Goal: Task Accomplishment & Management: Manage account settings

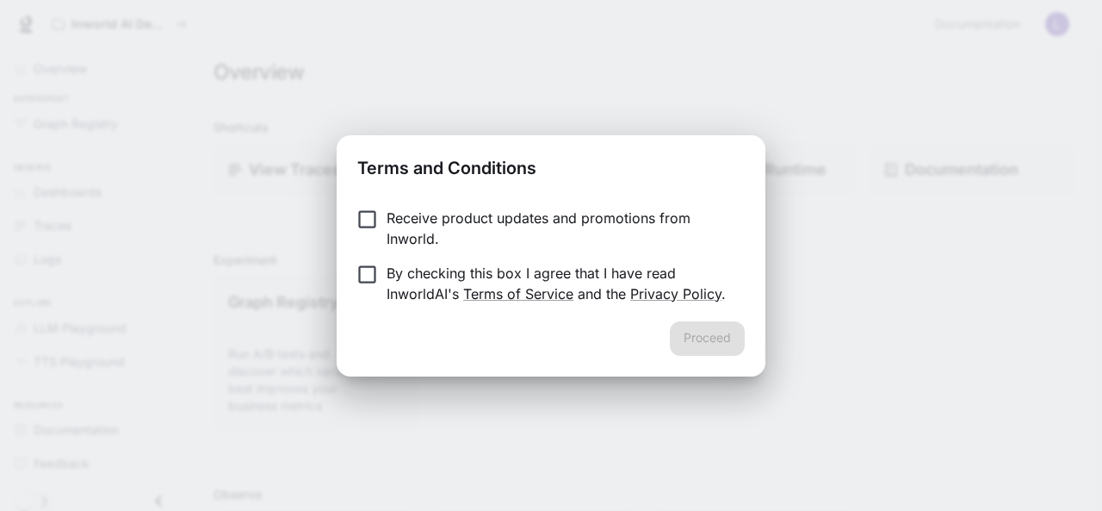
click at [822, 228] on div "Terms and Conditions Receive product updates and promotions from Inworld. By ch…" at bounding box center [551, 255] width 1102 height 511
click at [822, 227] on div "Terms and Conditions Receive product updates and promotions from Inworld. By ch…" at bounding box center [551, 255] width 1102 height 511
click at [706, 341] on button "Proceed" at bounding box center [707, 338] width 75 height 34
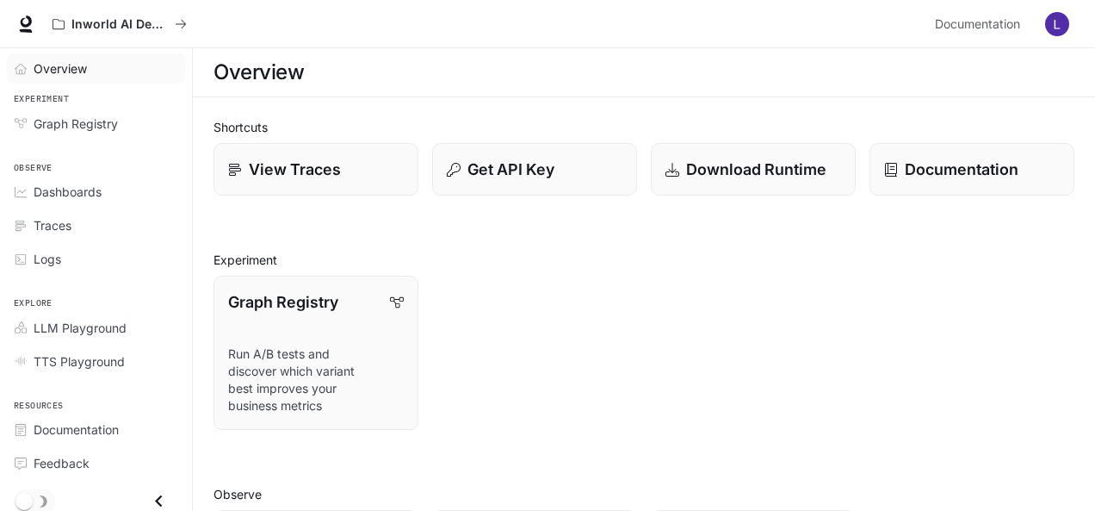
click at [78, 61] on span "Overview" at bounding box center [60, 68] width 53 height 18
click at [88, 325] on span "LLM Playground" at bounding box center [80, 328] width 93 height 18
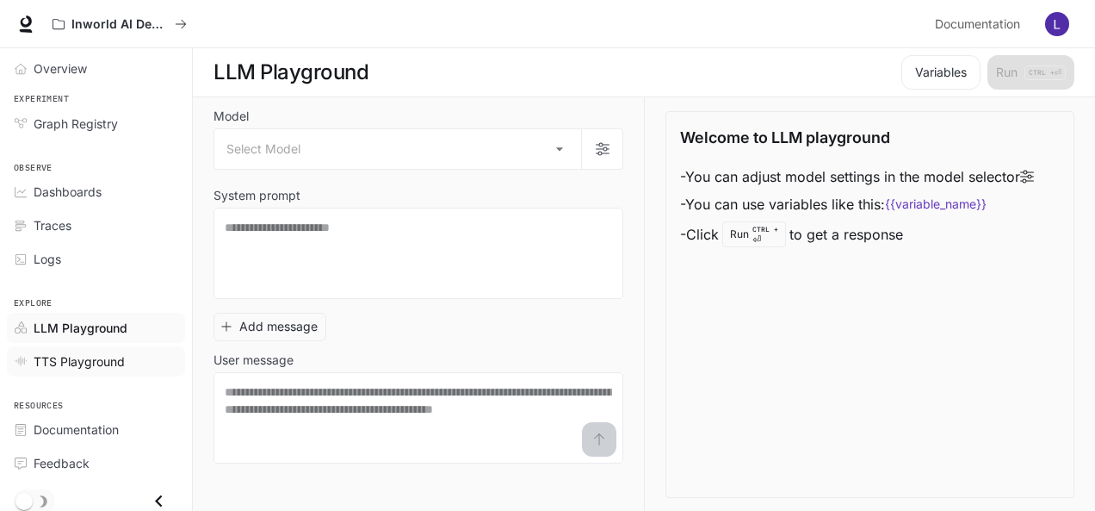
click at [117, 352] on span "TTS Playground" at bounding box center [79, 361] width 91 height 18
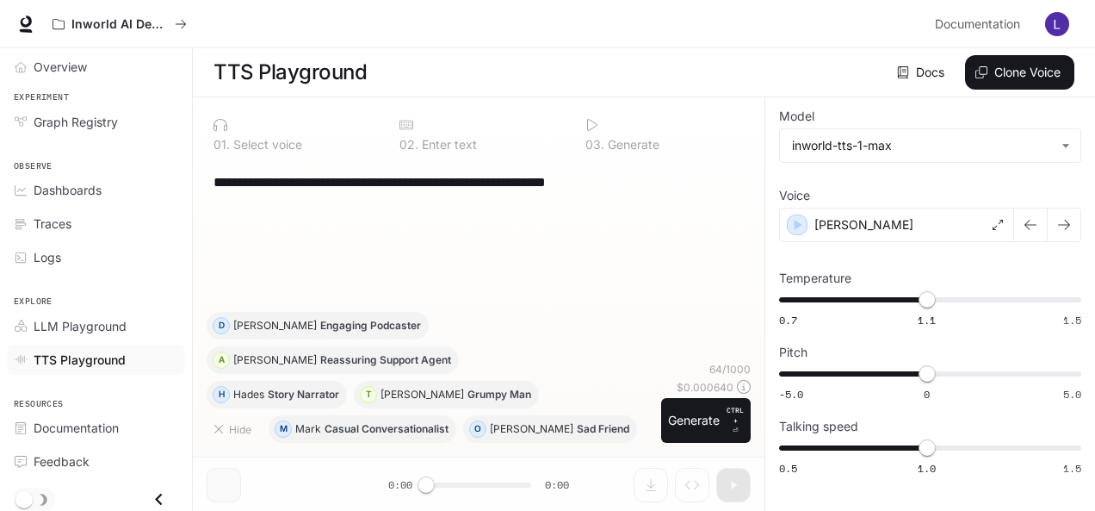
click at [1072, 28] on button "button" at bounding box center [1057, 24] width 34 height 34
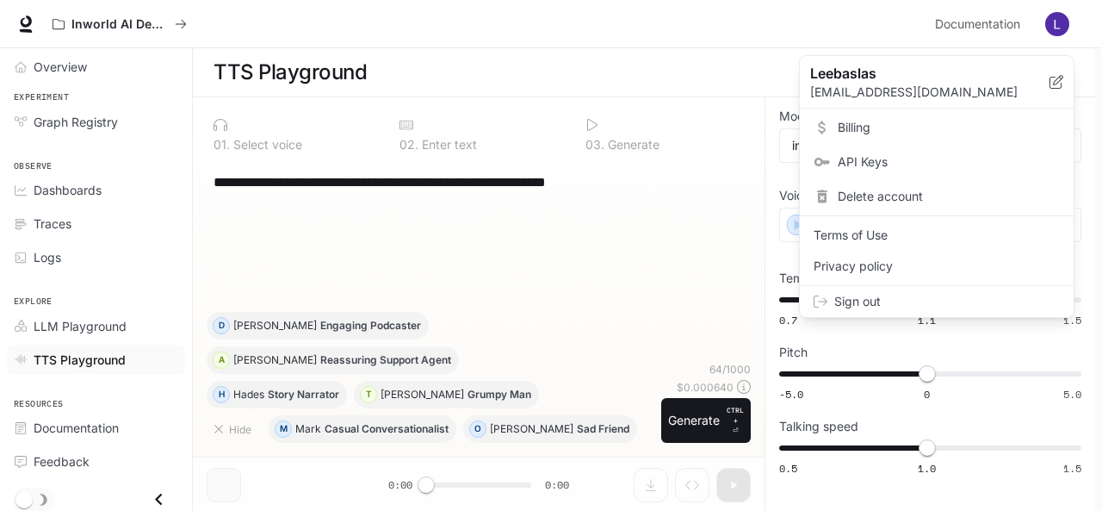
click at [870, 294] on span "Sign out" at bounding box center [947, 301] width 226 height 17
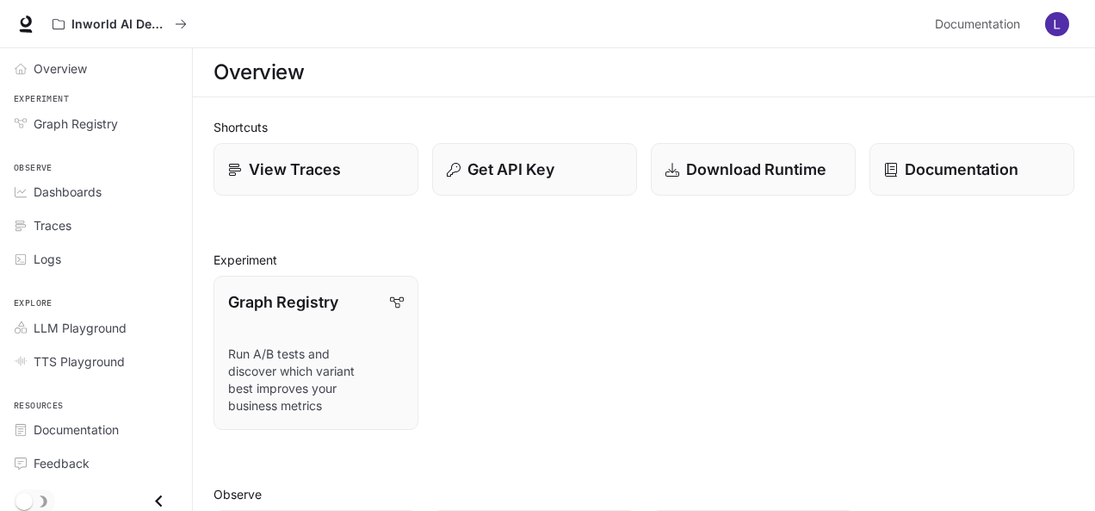
click at [1052, 22] on img "button" at bounding box center [1057, 24] width 24 height 24
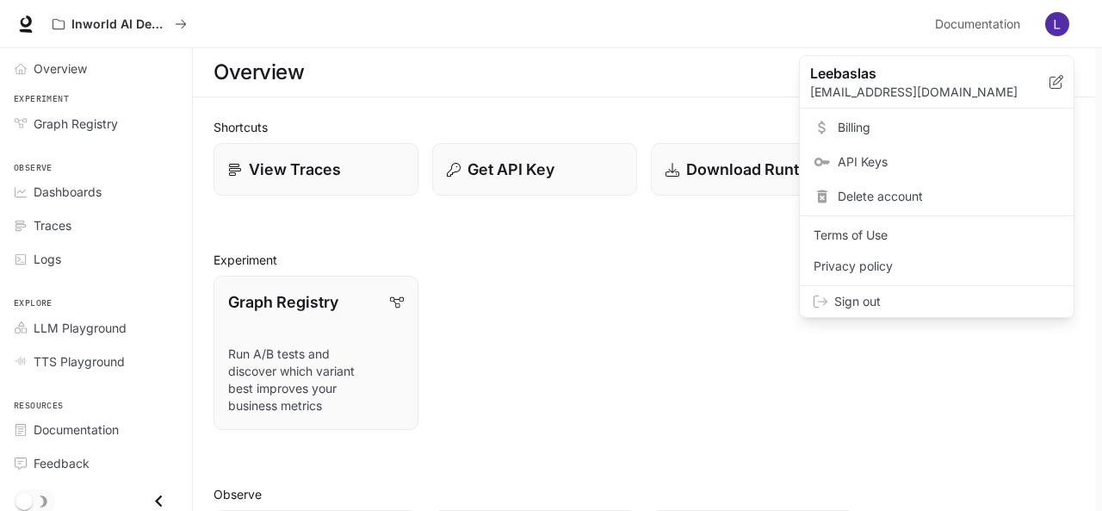
click at [866, 303] on span "Sign out" at bounding box center [947, 301] width 226 height 17
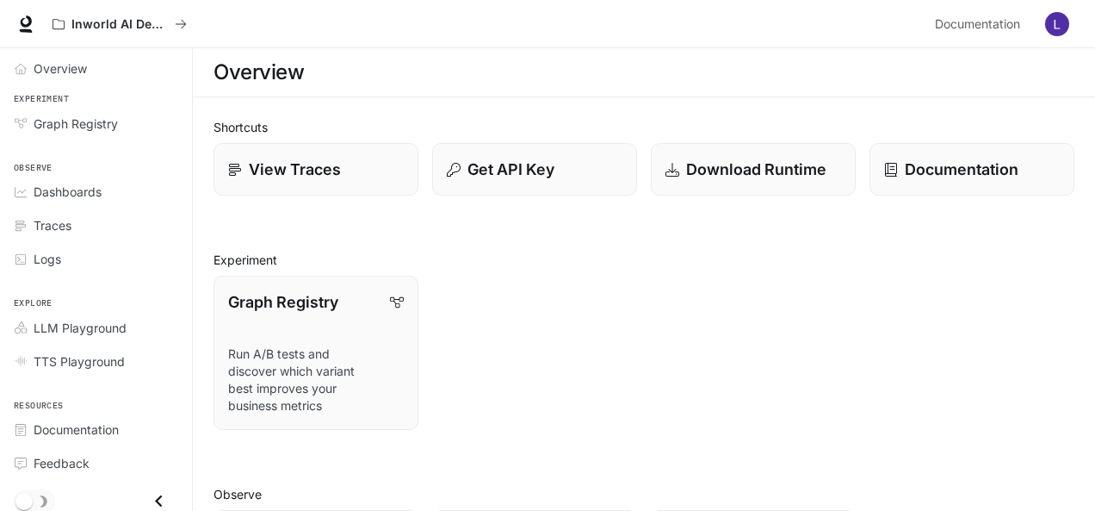
click at [1078, 18] on div "Inworld AI Demos Documentation Documentation" at bounding box center [547, 24] width 1095 height 48
click at [1072, 24] on button "button" at bounding box center [1057, 24] width 34 height 34
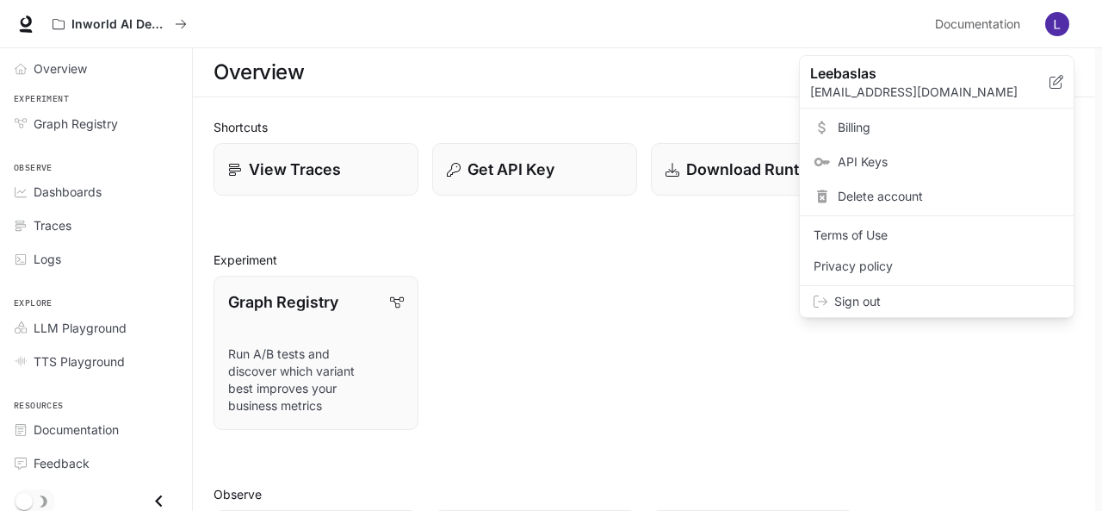
click at [904, 206] on div "Delete account" at bounding box center [936, 196] width 267 height 31
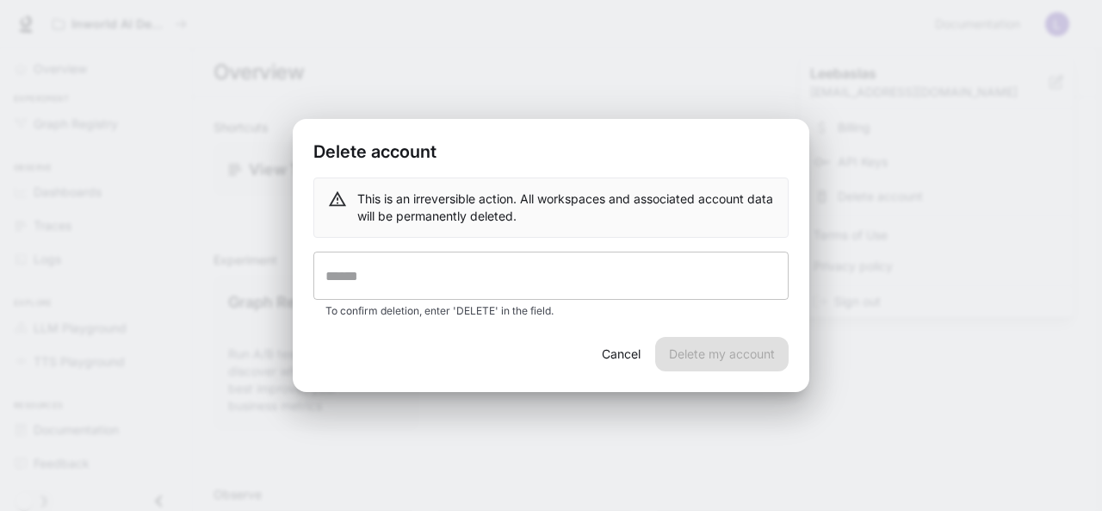
click at [559, 298] on input "text" at bounding box center [550, 275] width 475 height 48
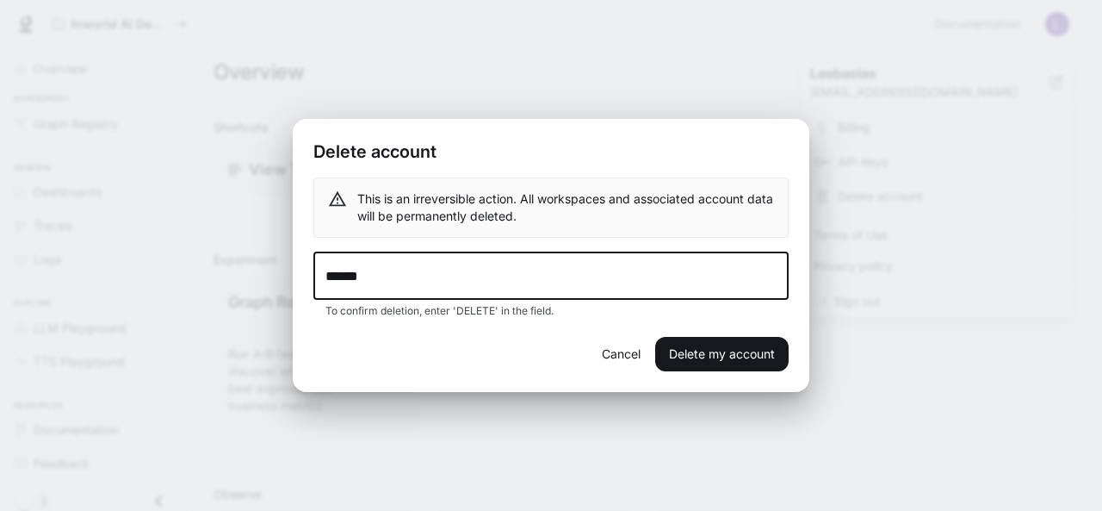
type input "******"
click at [740, 350] on button "Delete my account" at bounding box center [721, 354] width 133 height 34
